Goal: Transaction & Acquisition: Download file/media

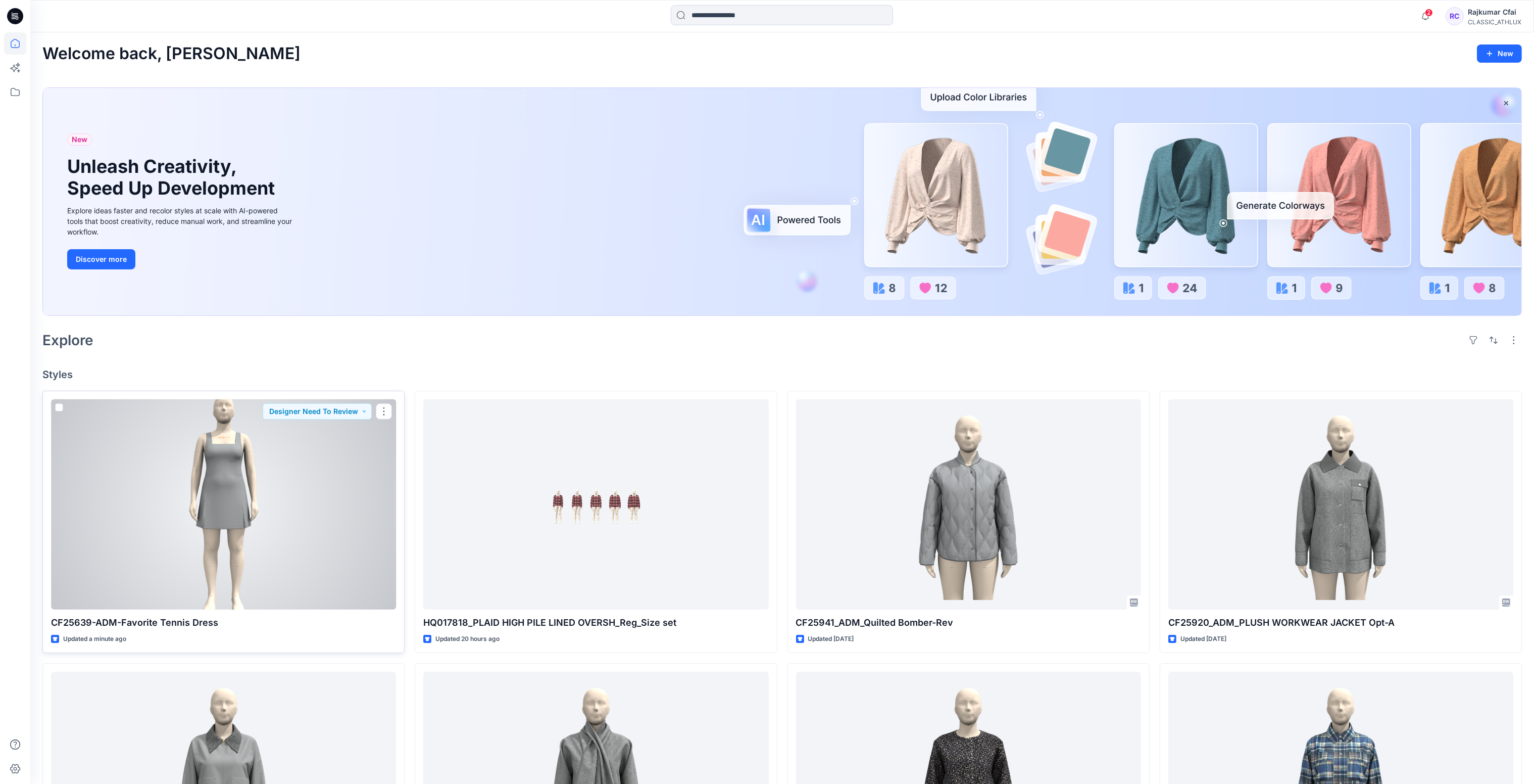
click at [330, 476] on div at bounding box center [223, 504] width 345 height 211
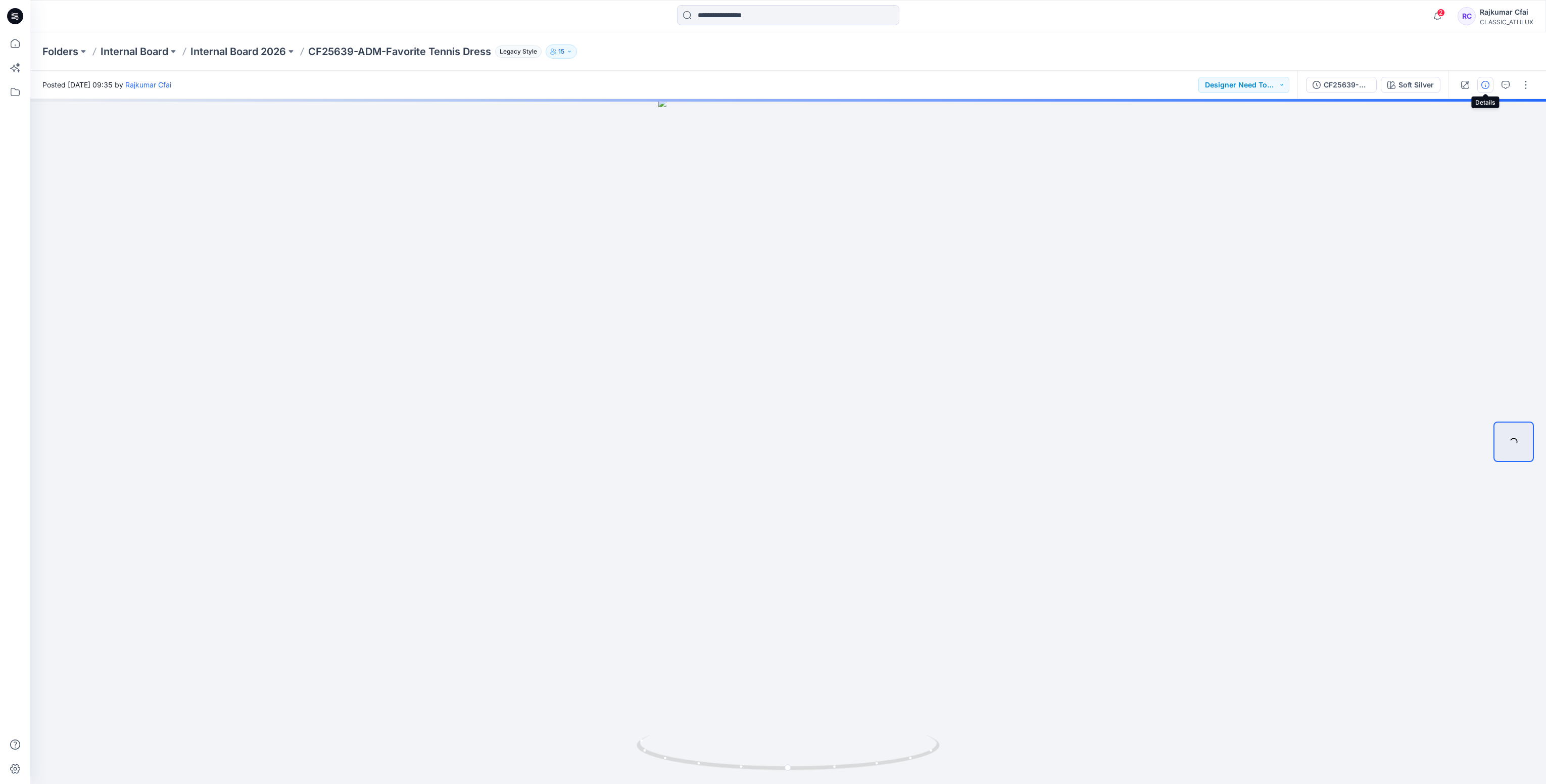
click at [1485, 84] on icon "button" at bounding box center [1485, 85] width 8 height 8
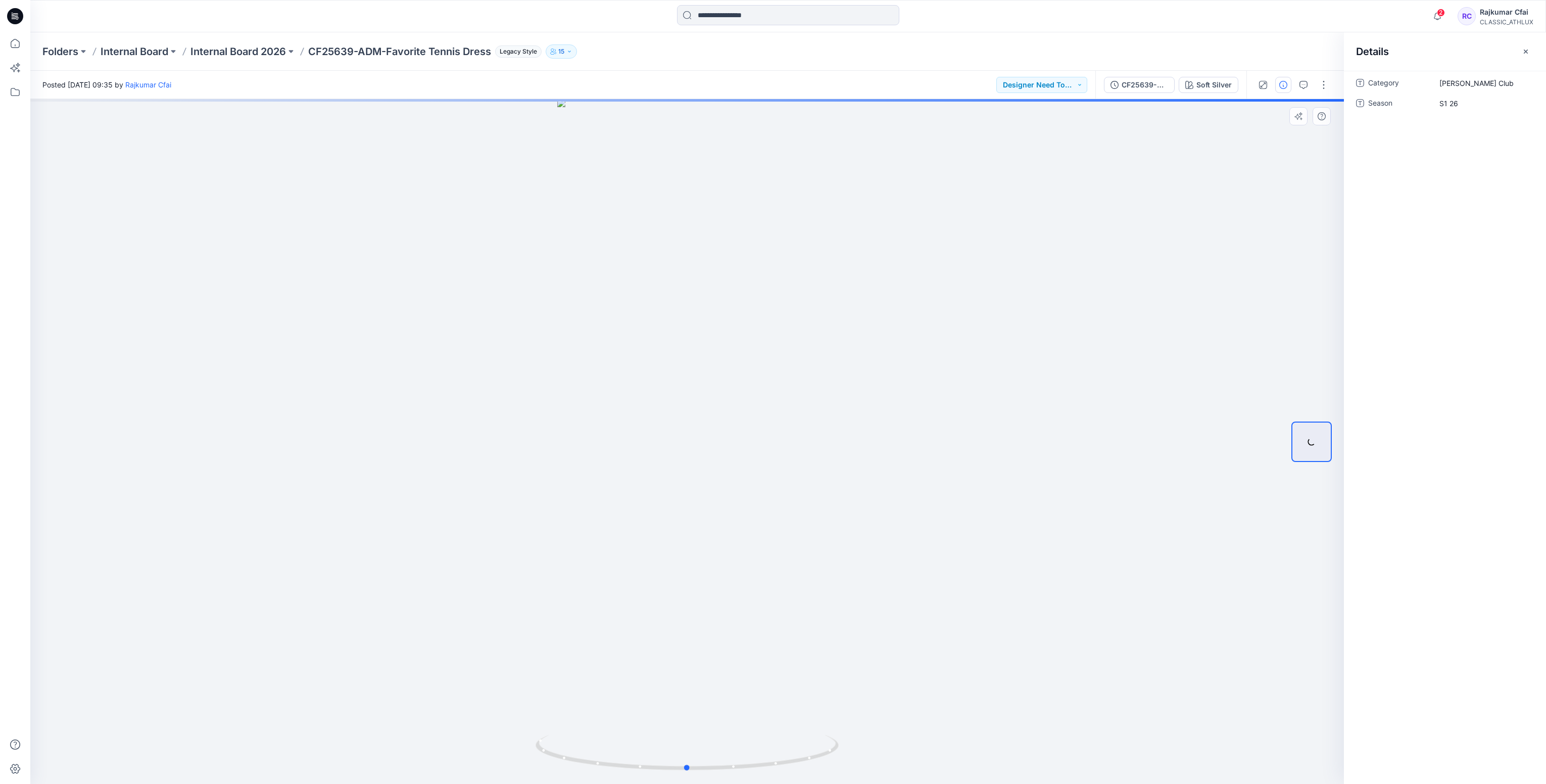
drag, startPoint x: 826, startPoint y: 336, endPoint x: 587, endPoint y: 311, distance: 241.3
click at [823, 333] on div at bounding box center [686, 441] width 1313 height 685
click at [1129, 90] on button "CF25639-ADM-Favorite Tennis Dress-Updated-07Aug25" at bounding box center [1139, 85] width 71 height 16
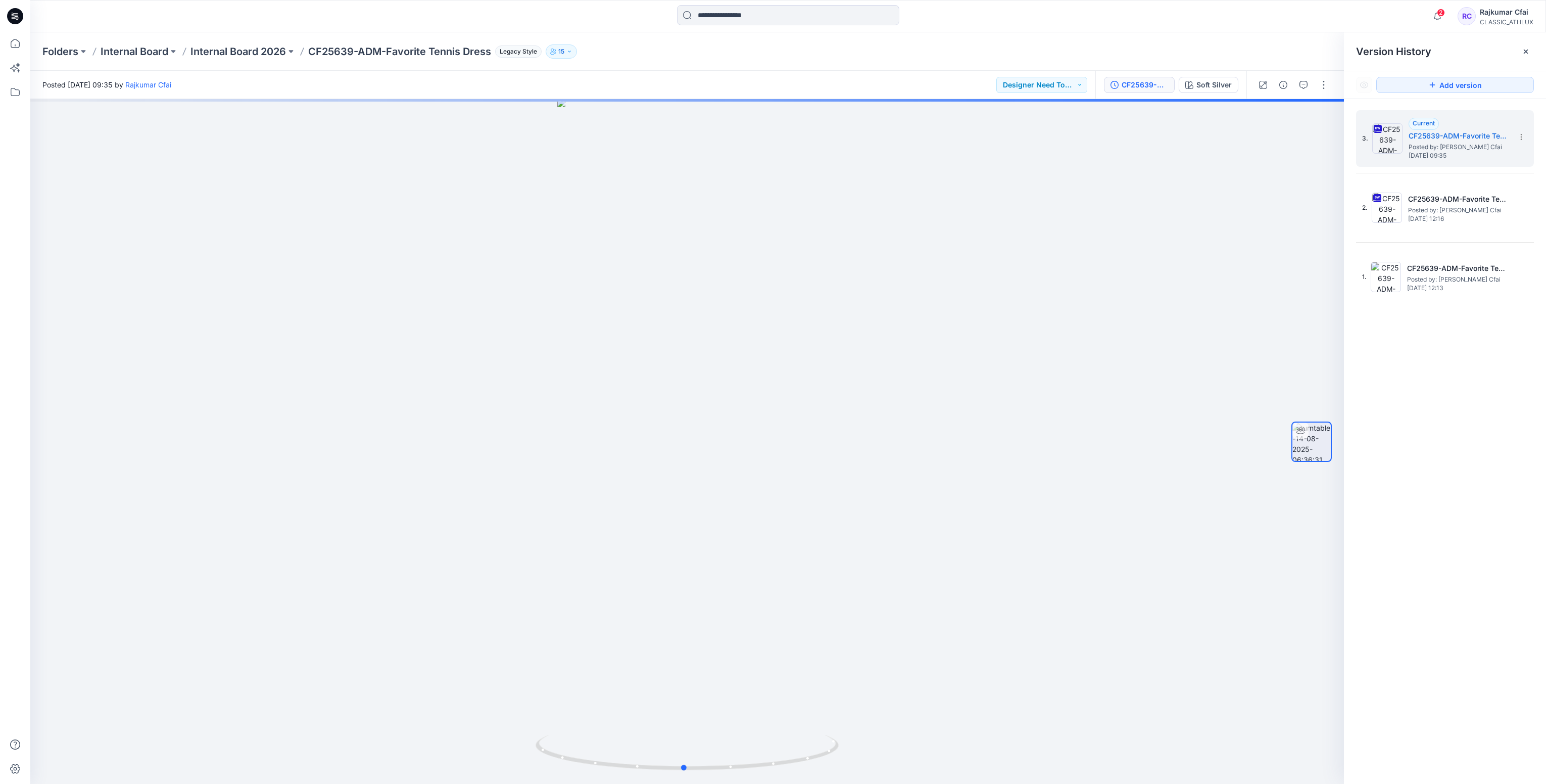
drag, startPoint x: 307, startPoint y: 187, endPoint x: 0, endPoint y: 23, distance: 348.3
click at [307, 186] on div at bounding box center [686, 441] width 1313 height 685
click at [18, 14] on icon at bounding box center [15, 16] width 16 height 16
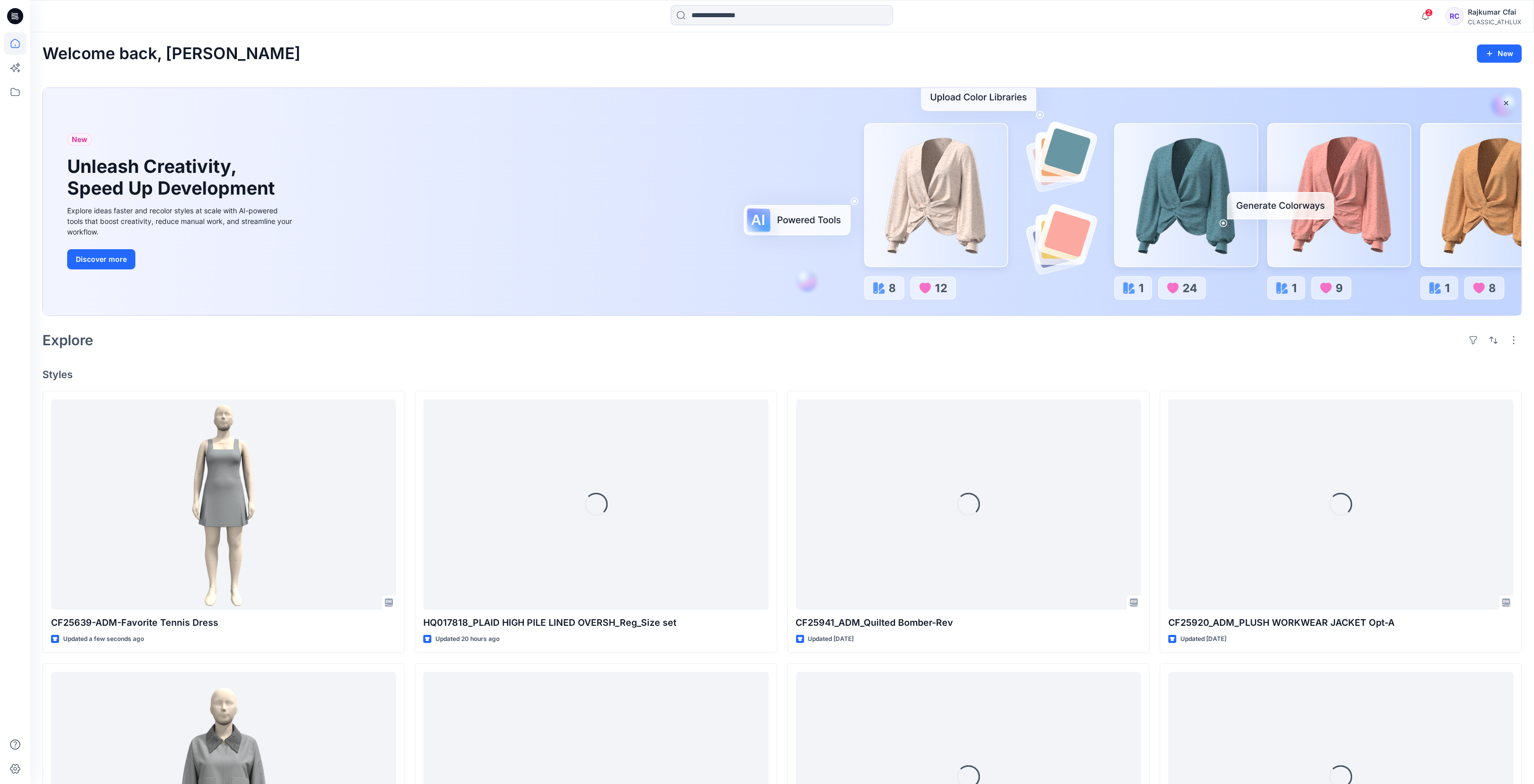
click at [631, 349] on div "Explore" at bounding box center [782, 340] width 1480 height 24
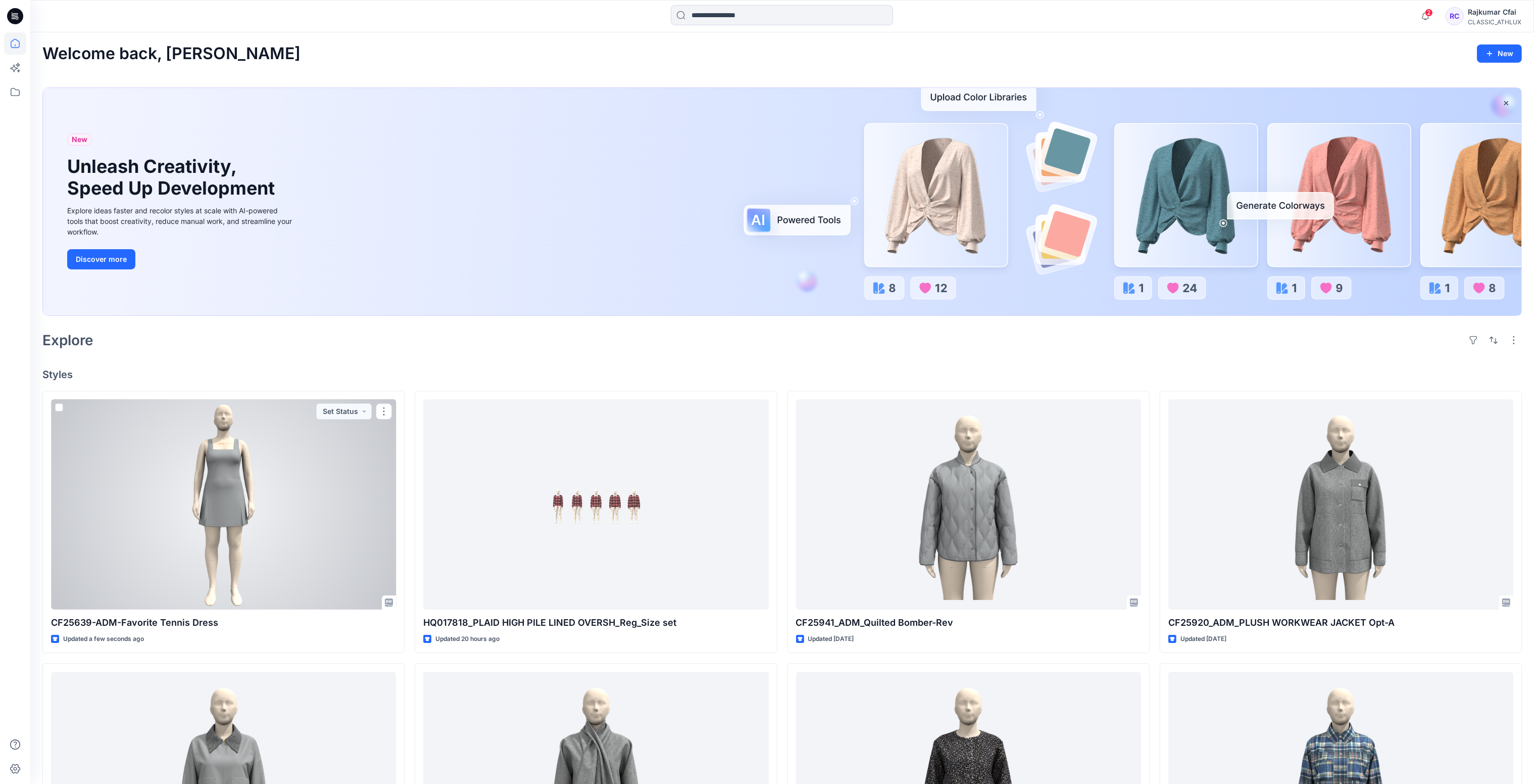
drag, startPoint x: 243, startPoint y: 518, endPoint x: 262, endPoint y: 502, distance: 25.0
click at [244, 518] on div at bounding box center [223, 504] width 345 height 211
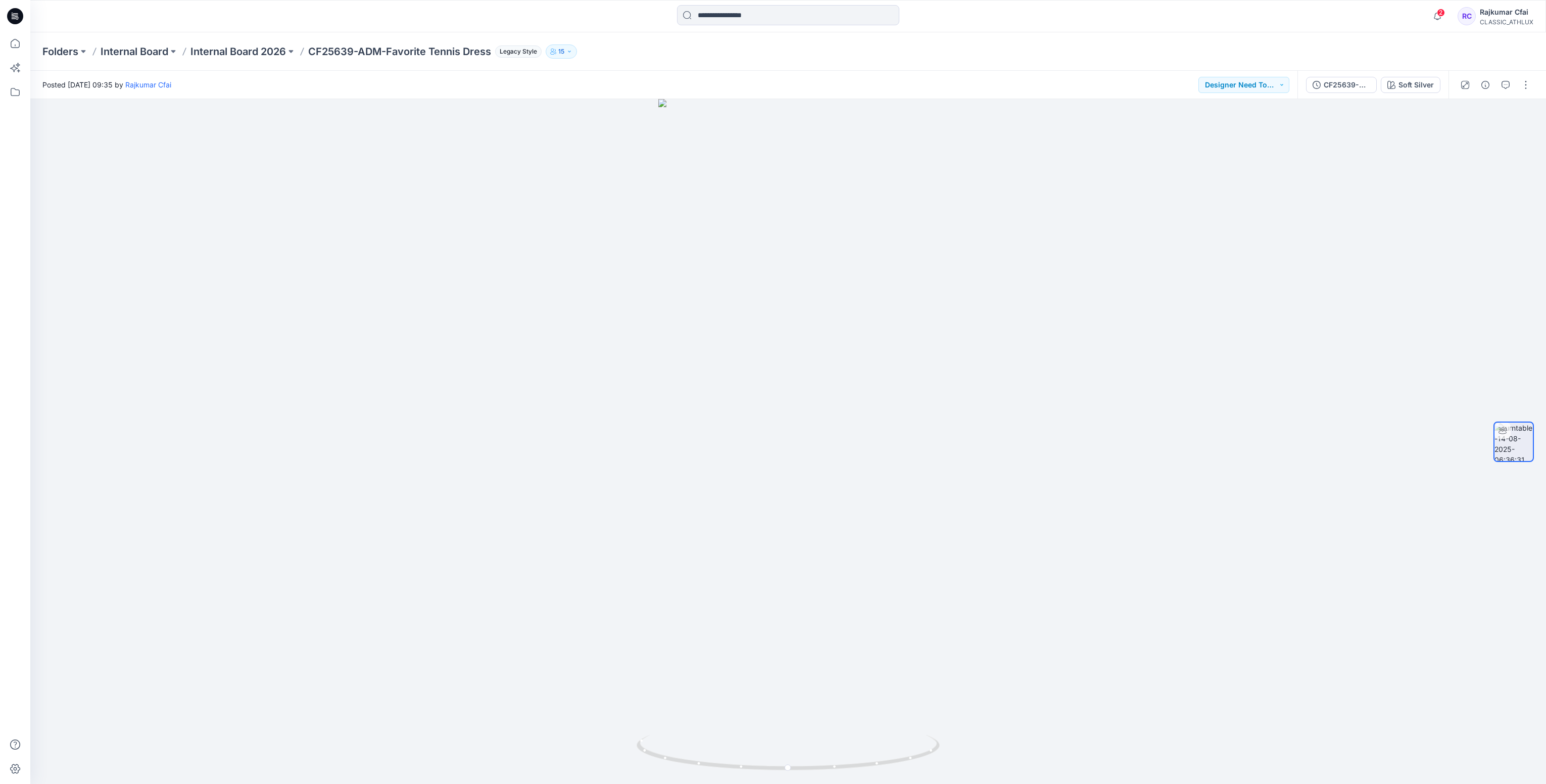
click at [19, 18] on icon at bounding box center [15, 16] width 16 height 16
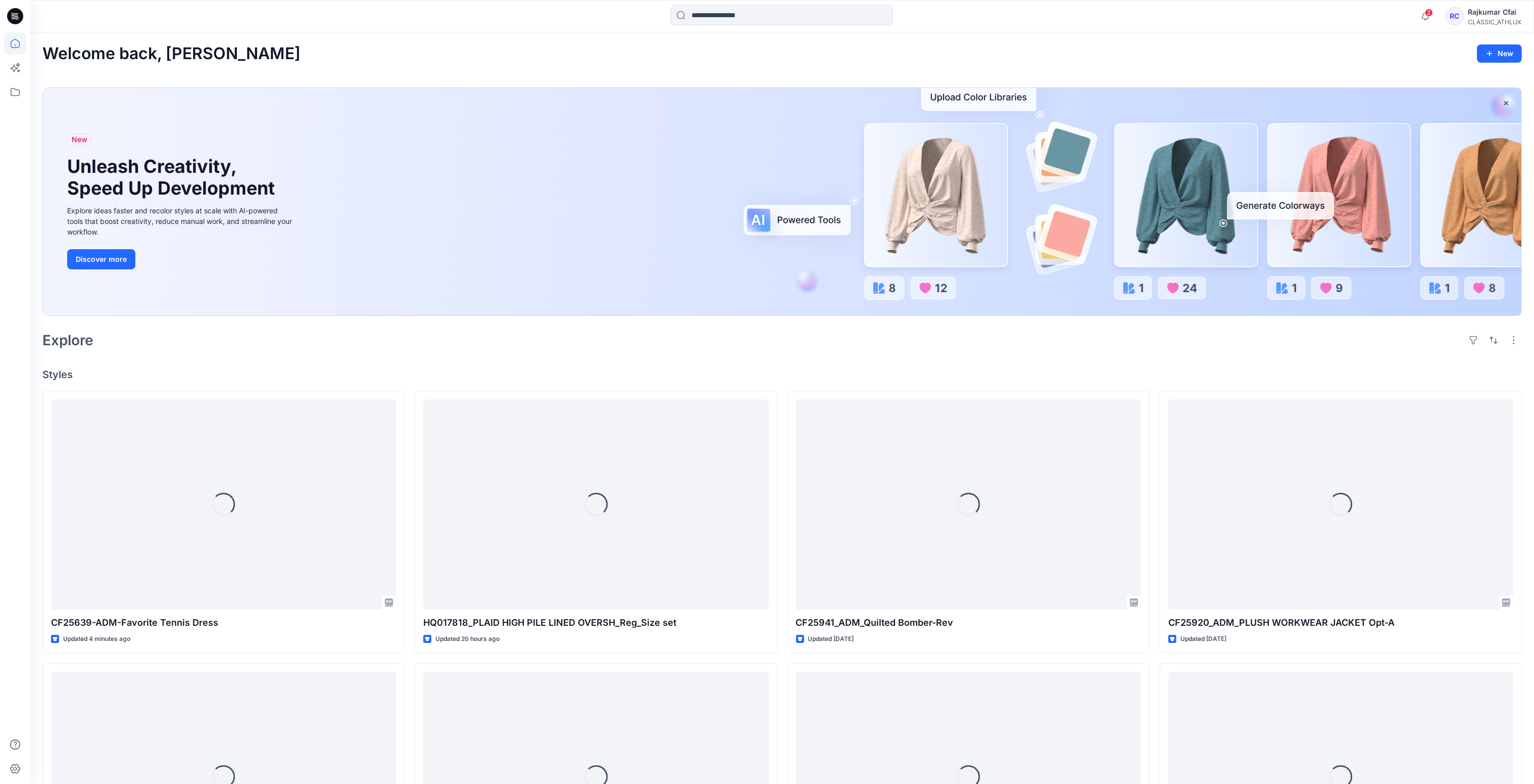
click at [868, 361] on div "Welcome back, Rajkumar New New Unleash Creativity, Speed Up Development Explore…" at bounding box center [782, 638] width 1504 height 1213
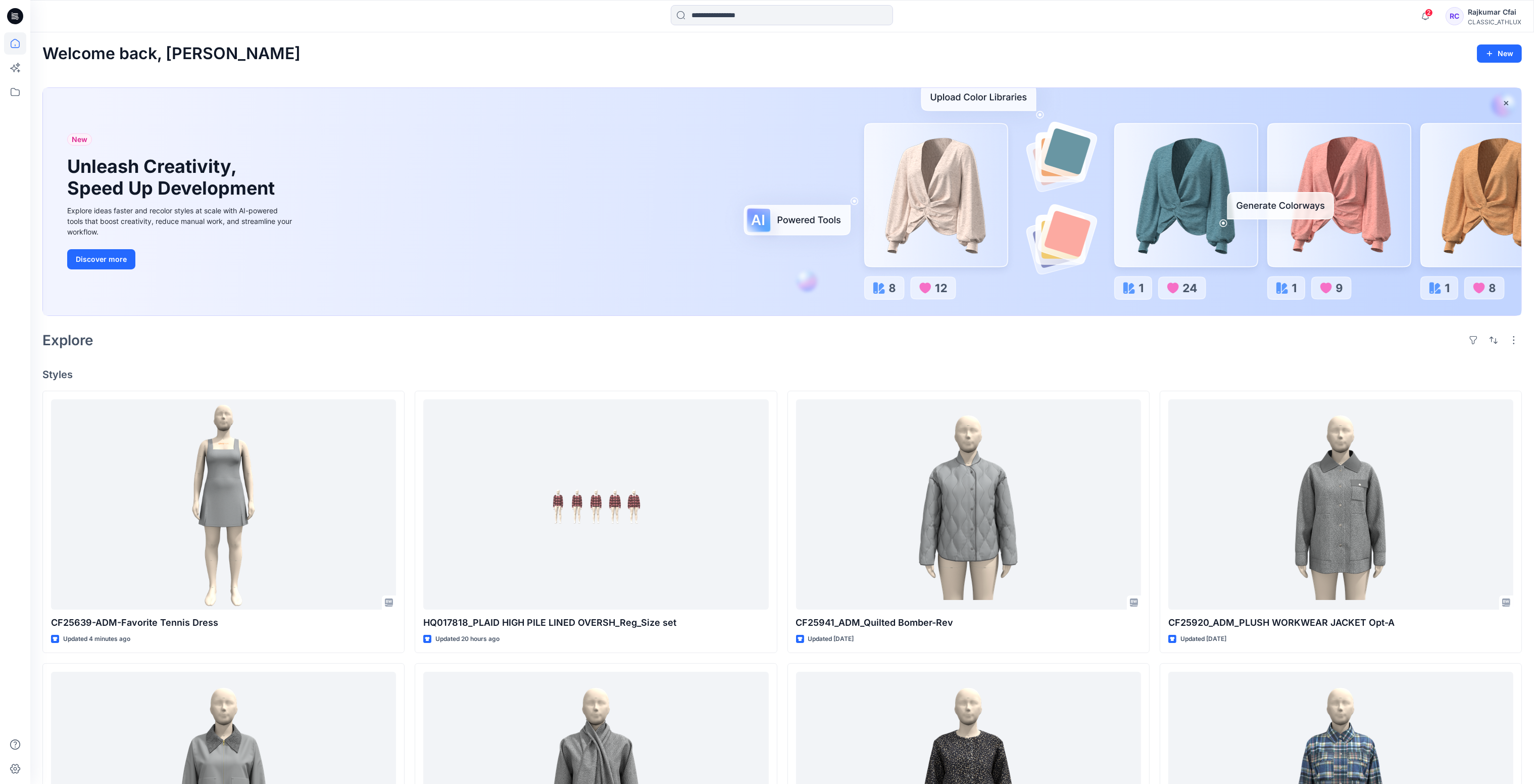
click at [617, 69] on div "Welcome back, Rajkumar New New Unleash Creativity, Speed Up Development Explore…" at bounding box center [782, 638] width 1504 height 1213
click at [780, 13] on input at bounding box center [782, 15] width 222 height 20
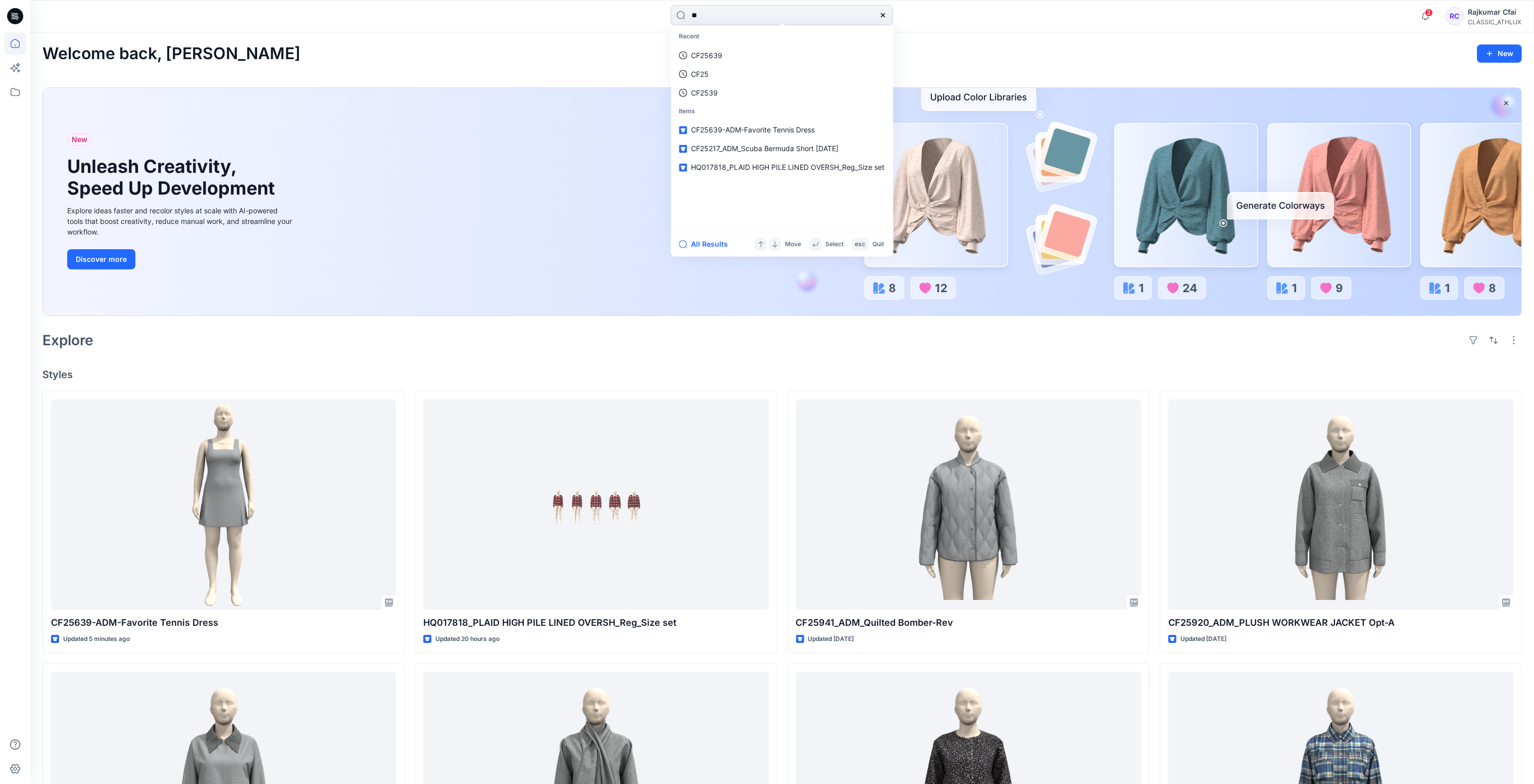
type input "*"
type input "*******"
click at [777, 54] on span "_ Womens Favorite Jogger TP" at bounding box center [777, 55] width 99 height 9
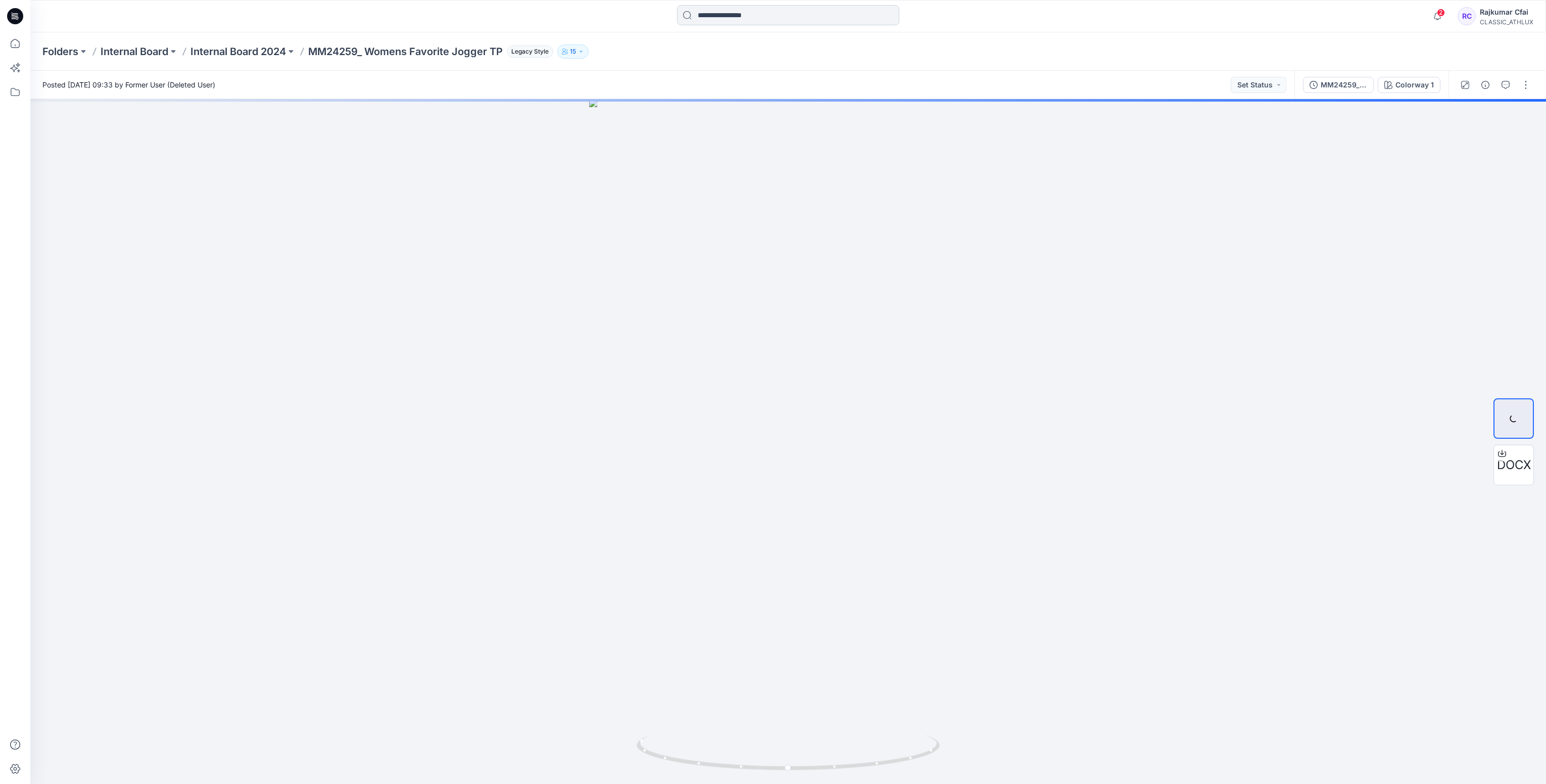
click at [763, 19] on input at bounding box center [788, 15] width 222 height 20
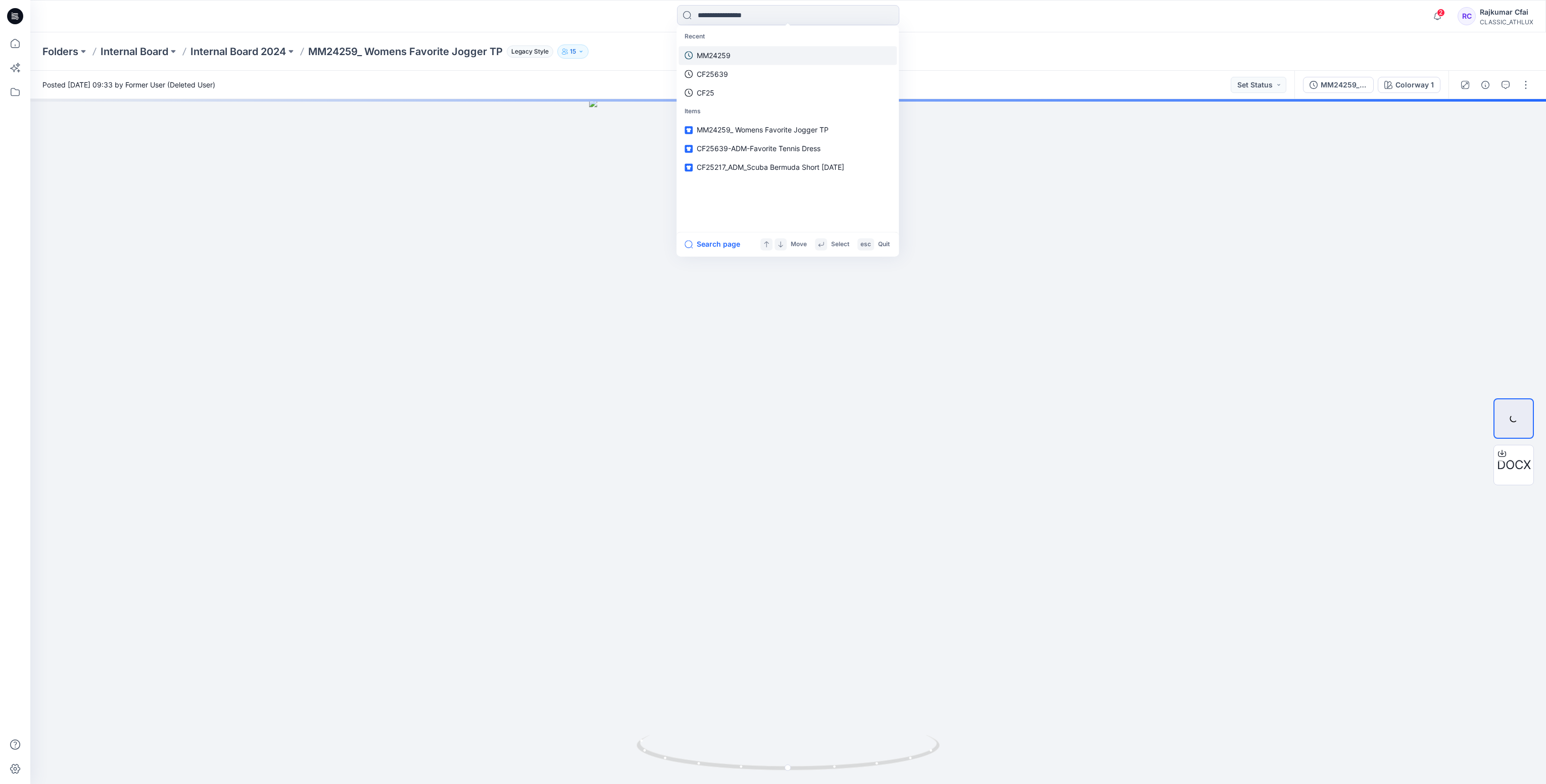
click at [722, 55] on p "MM24259" at bounding box center [714, 55] width 34 height 11
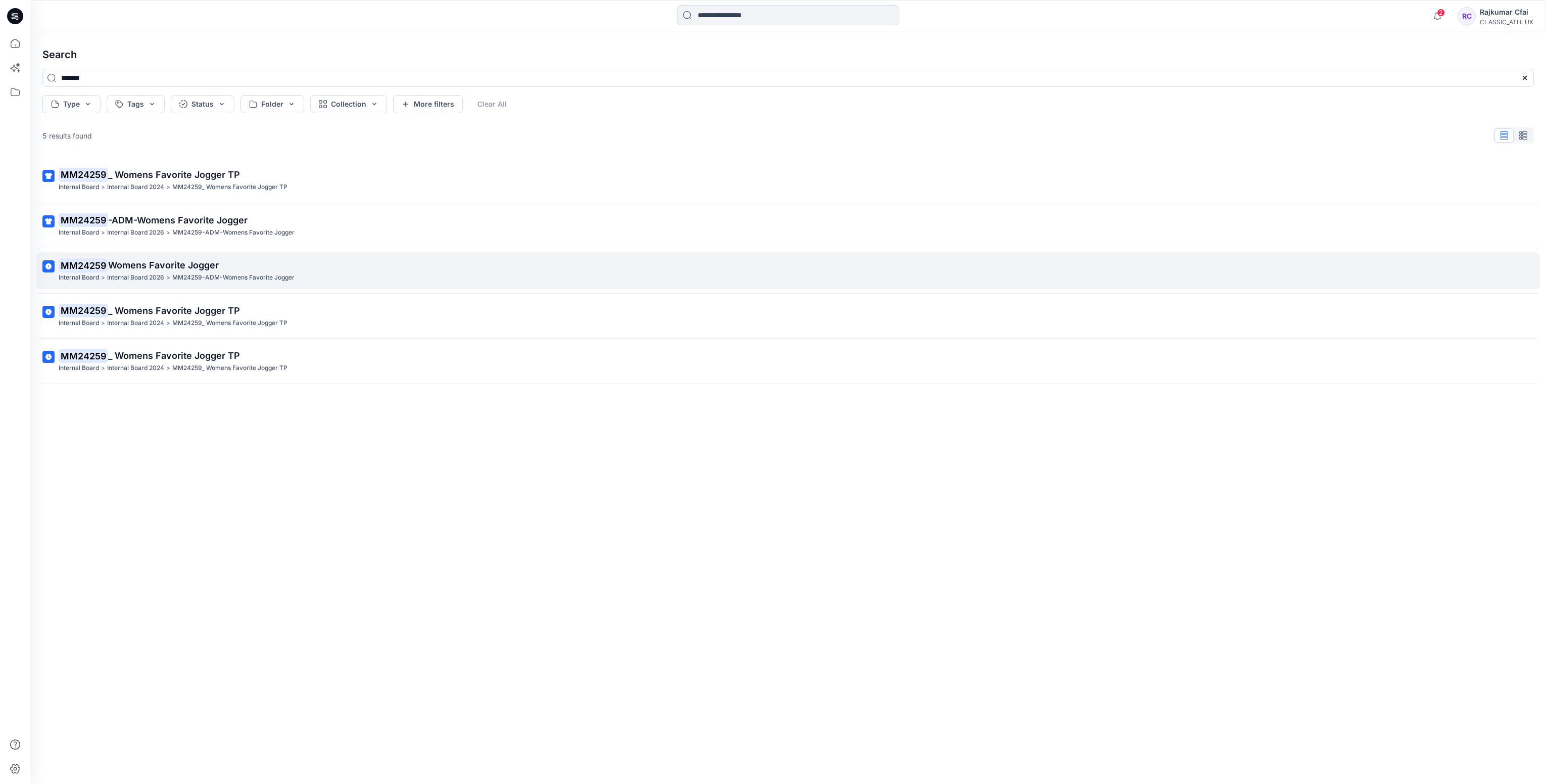
click at [225, 261] on p "MM24259 Womens Favorite Jogger" at bounding box center [787, 265] width 1457 height 14
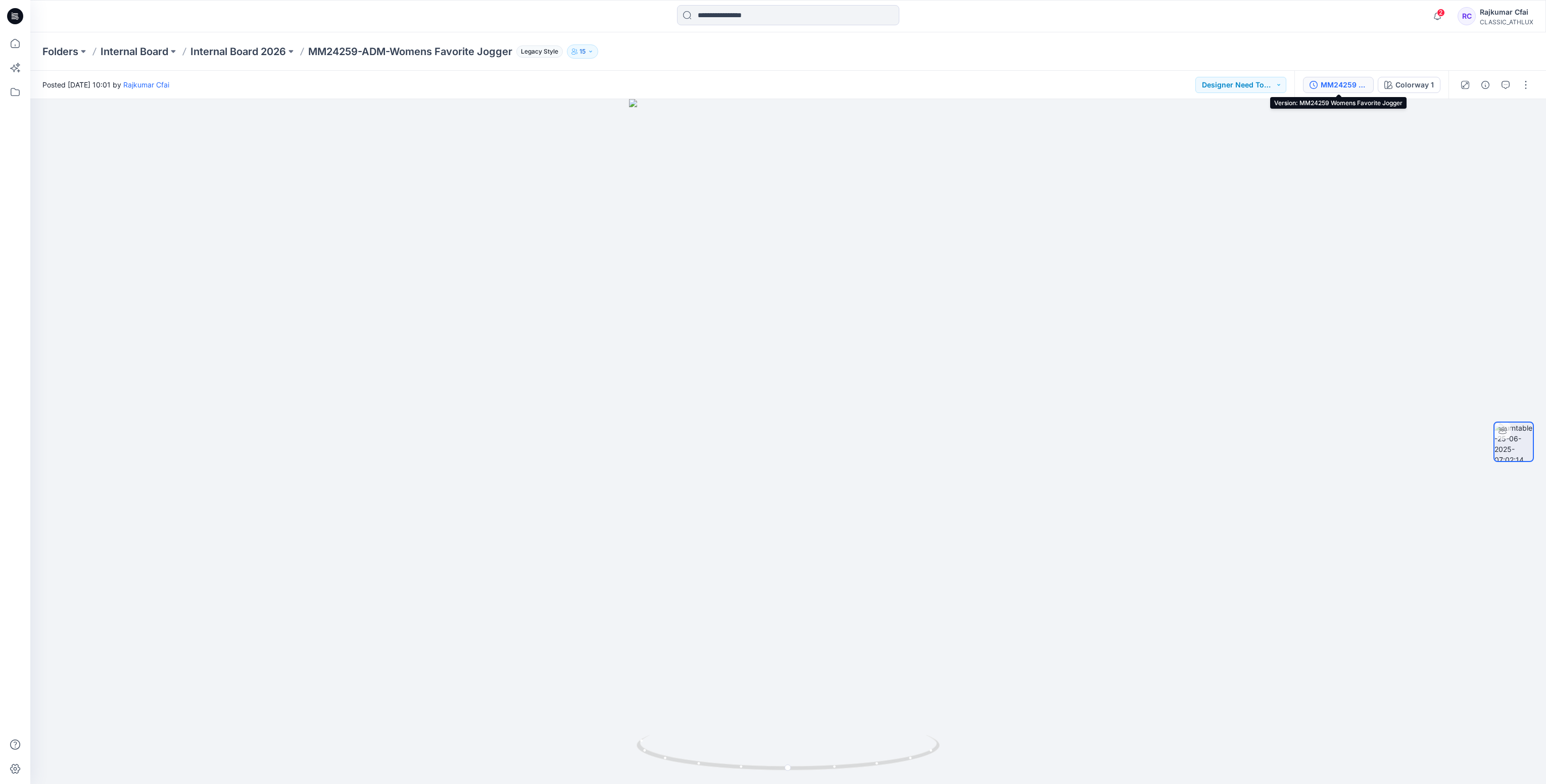
click at [1347, 79] on div "MM24259 Womens Favorite Jogger" at bounding box center [1344, 84] width 46 height 11
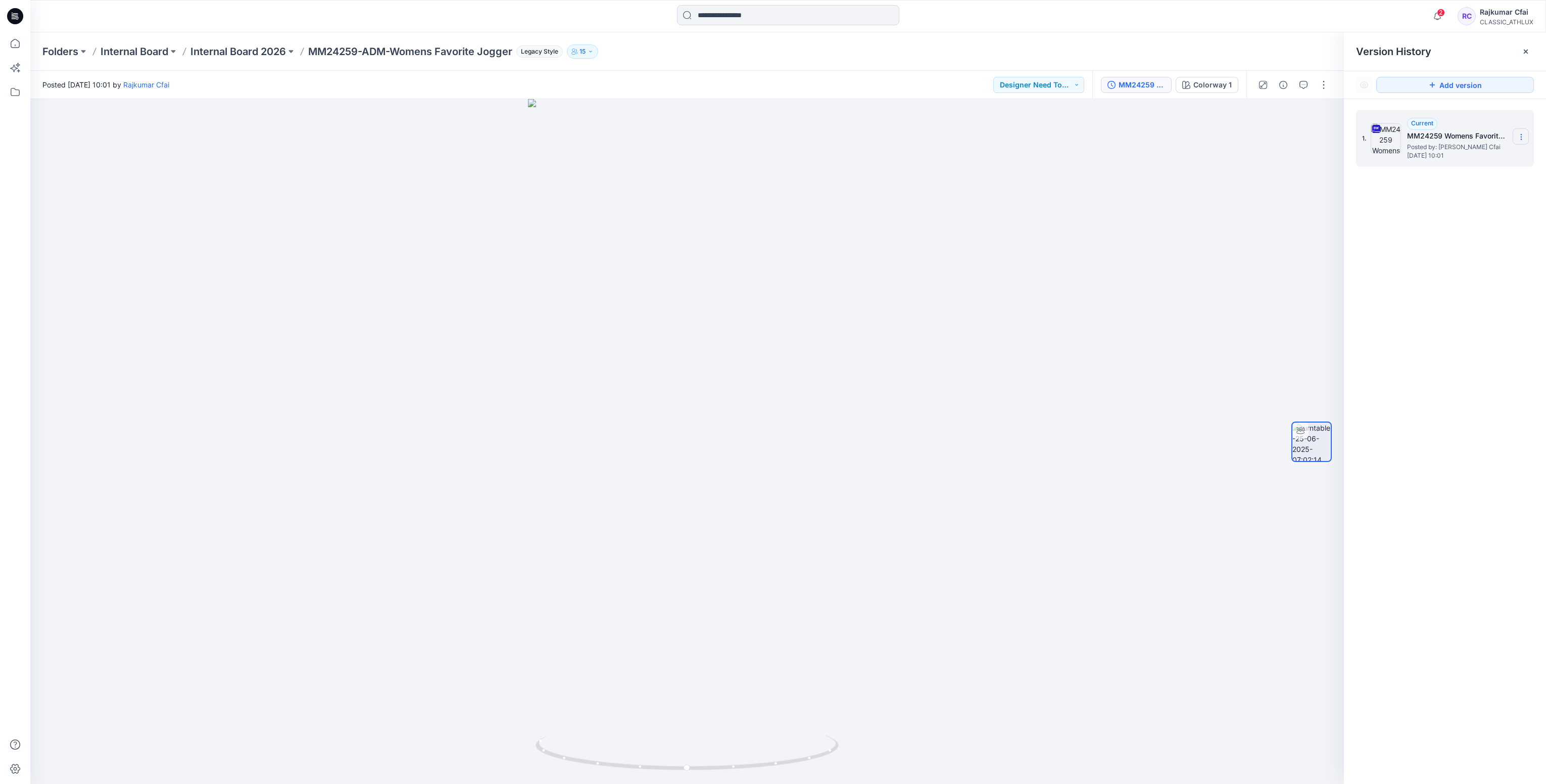
click at [1523, 139] on icon at bounding box center [1521, 137] width 8 height 8
click at [1439, 158] on span "Download Source BW File" at bounding box center [1470, 157] width 84 height 12
